Goal: Check status: Check status

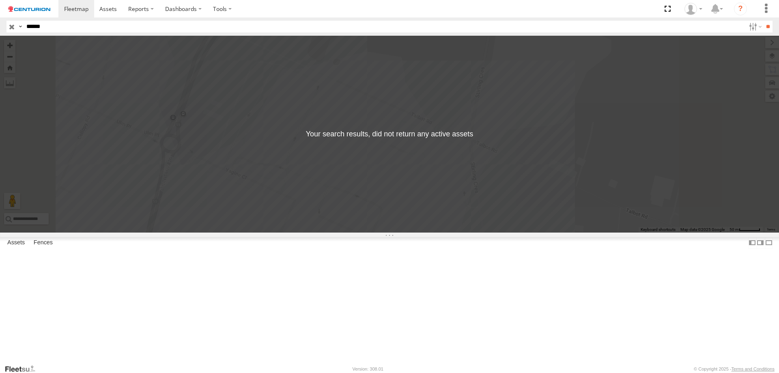
drag, startPoint x: 0, startPoint y: 0, endPoint x: 598, endPoint y: 62, distance: 600.9
click at [605, 58] on body at bounding box center [389, 186] width 779 height 373
type input "*****"
click at [763, 21] on input "**" at bounding box center [767, 27] width 9 height 12
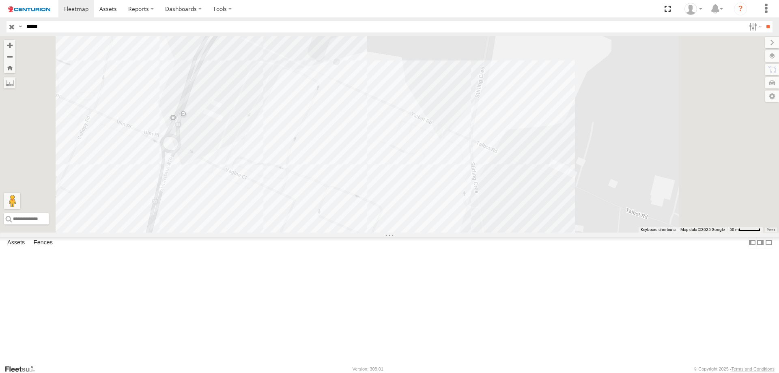
click at [0, 0] on div "[GEOGRAPHIC_DATA]" at bounding box center [0, 0] width 0 height 0
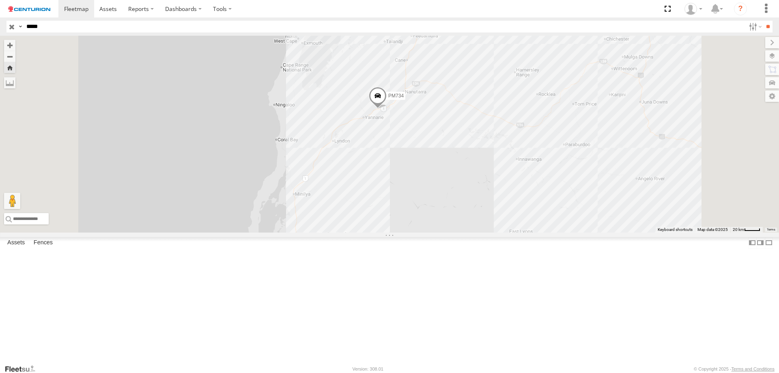
drag, startPoint x: 489, startPoint y: 208, endPoint x: 497, endPoint y: 230, distance: 23.2
click at [497, 230] on div "PM734" at bounding box center [389, 134] width 779 height 197
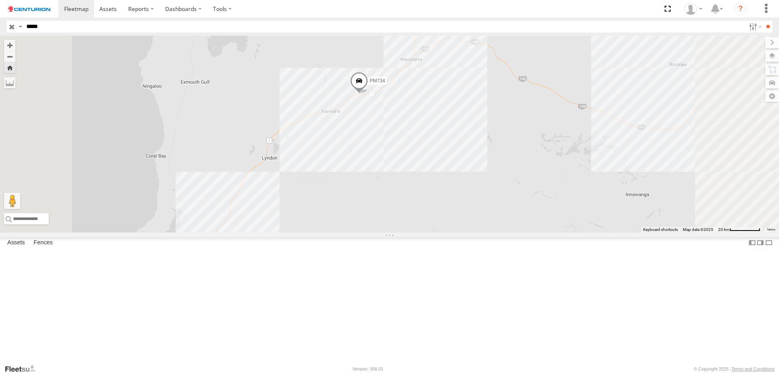
click at [385, 84] on span "PM734" at bounding box center [377, 81] width 15 height 6
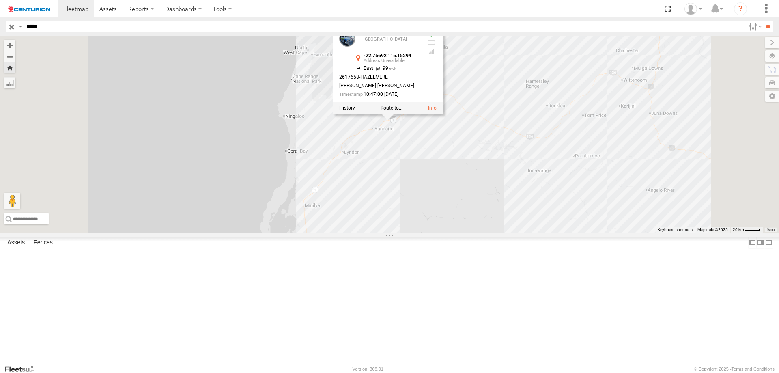
click at [547, 196] on div "PM734 PM734 [GEOGRAPHIC_DATA] -22.75692 , 115.15294 East 99 2617658-[PERSON_NAM…" at bounding box center [389, 134] width 779 height 197
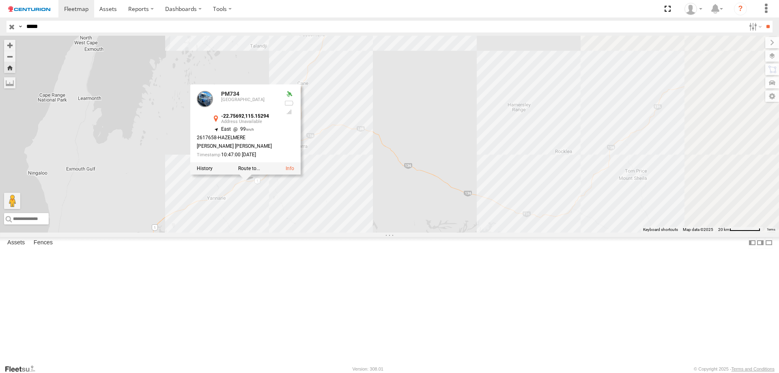
drag, startPoint x: 525, startPoint y: 144, endPoint x: 457, endPoint y: 282, distance: 153.0
click at [457, 232] on div "PM734 PM734 [GEOGRAPHIC_DATA] -22.75692 , 115.15294 East 99 2617658-[PERSON_NAM…" at bounding box center [389, 134] width 779 height 197
